Goal: Task Accomplishment & Management: Use online tool/utility

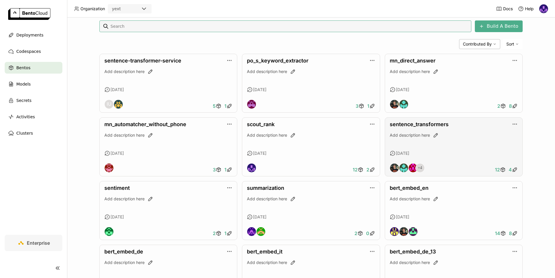
scroll to position [105, 0]
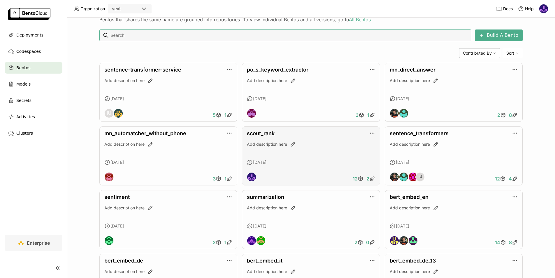
click at [307, 148] on div "Add description here" at bounding box center [311, 149] width 128 height 16
click at [265, 134] on link "scout_rank" at bounding box center [261, 133] width 28 height 6
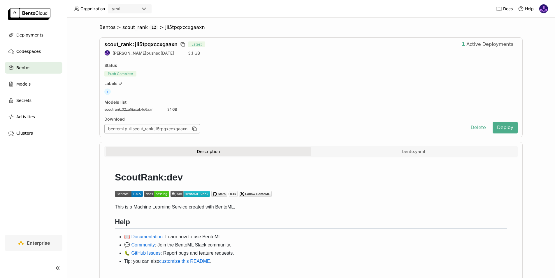
scroll to position [20, 0]
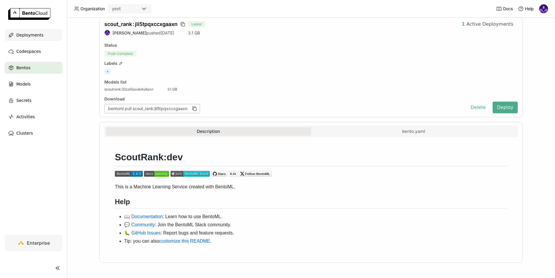
click at [36, 37] on span "Deployments" at bounding box center [29, 34] width 27 height 7
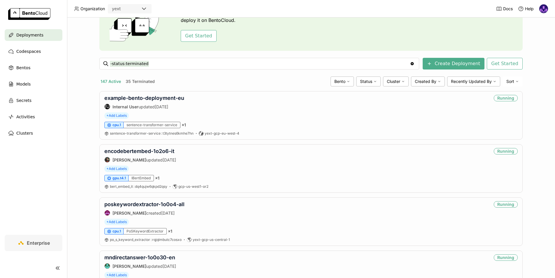
scroll to position [45, 0]
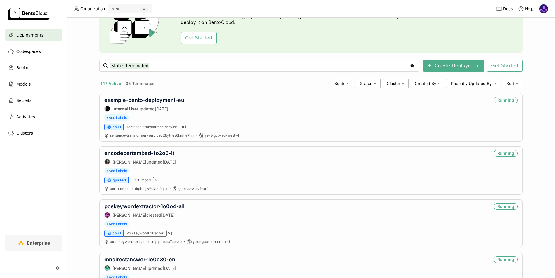
click at [186, 79] on div "147 Active 35 Terminated Bento Status Cluster Created By Recently Updated By So…" at bounding box center [310, 83] width 423 height 10
